Goal: Transaction & Acquisition: Purchase product/service

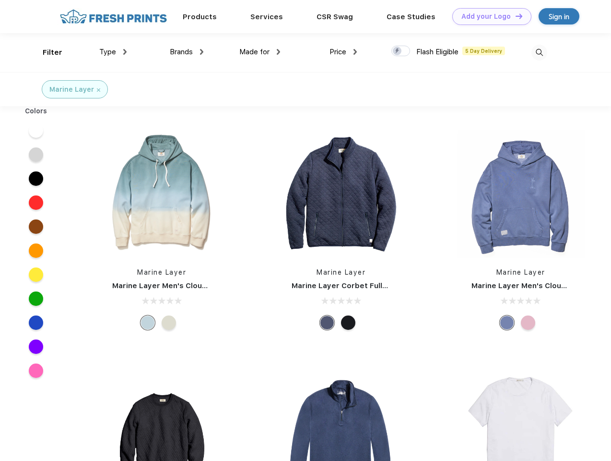
click at [488, 16] on link "Add your Logo Design Tool" at bounding box center [491, 16] width 79 height 17
click at [0, 0] on div "Design Tool" at bounding box center [0, 0] width 0 height 0
click at [515, 16] on link "Add your Logo Design Tool" at bounding box center [491, 16] width 79 height 17
click at [46, 52] on div "Filter" at bounding box center [53, 52] width 20 height 11
click at [113, 52] on span "Type" at bounding box center [107, 52] width 17 height 9
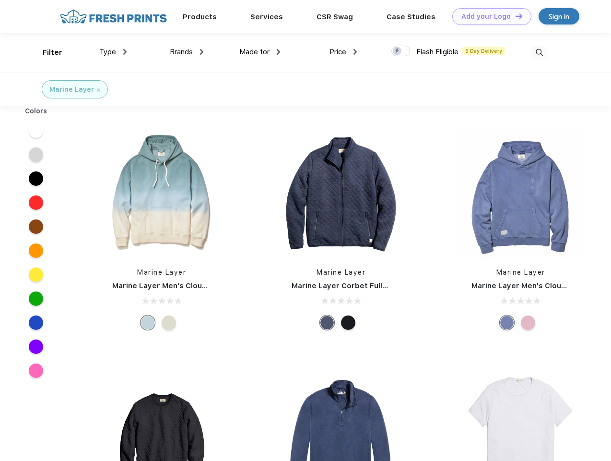
click at [187, 52] on span "Brands" at bounding box center [181, 52] width 23 height 9
click at [260, 52] on span "Made for" at bounding box center [254, 52] width 30 height 9
click at [344, 52] on span "Price" at bounding box center [338, 52] width 17 height 9
click at [401, 51] on div at bounding box center [401, 51] width 19 height 11
click at [398, 51] on input "checkbox" at bounding box center [395, 48] width 6 height 6
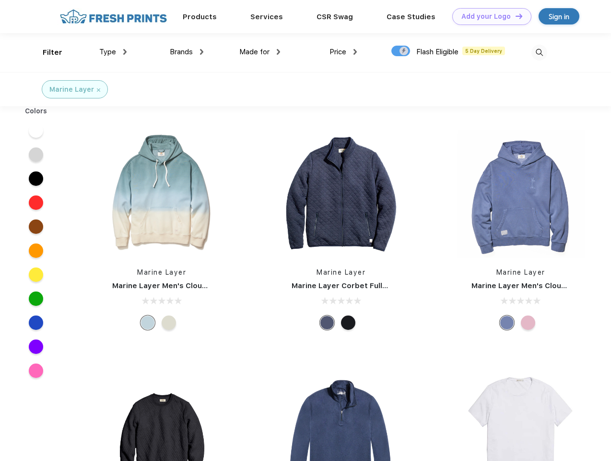
click at [539, 52] on img at bounding box center [540, 53] width 16 height 16
